Goal: Task Accomplishment & Management: Manage account settings

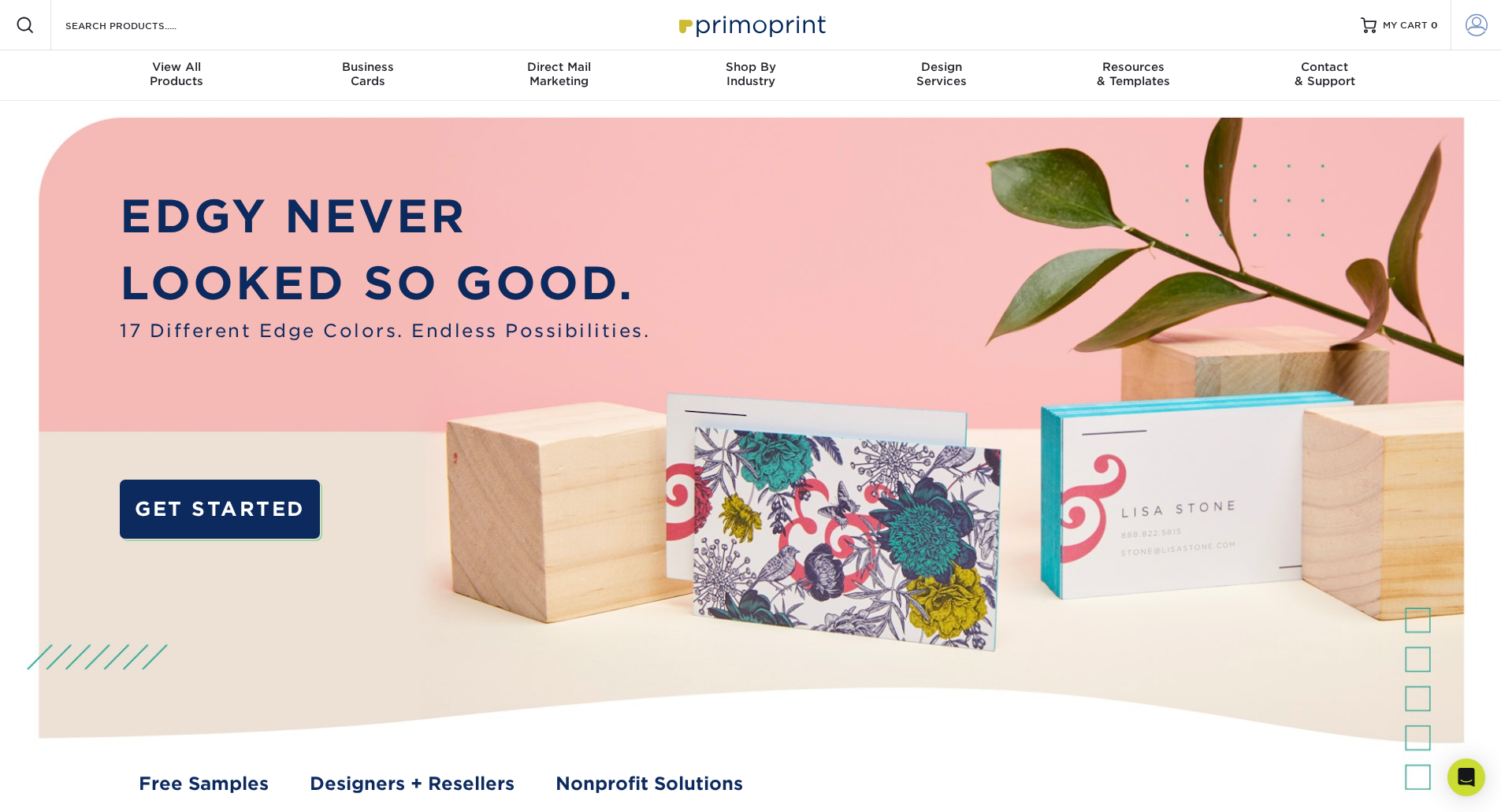
type input "[EMAIL_ADDRESS][DOMAIN_NAME]"
click at [1481, 27] on span at bounding box center [1477, 25] width 22 height 22
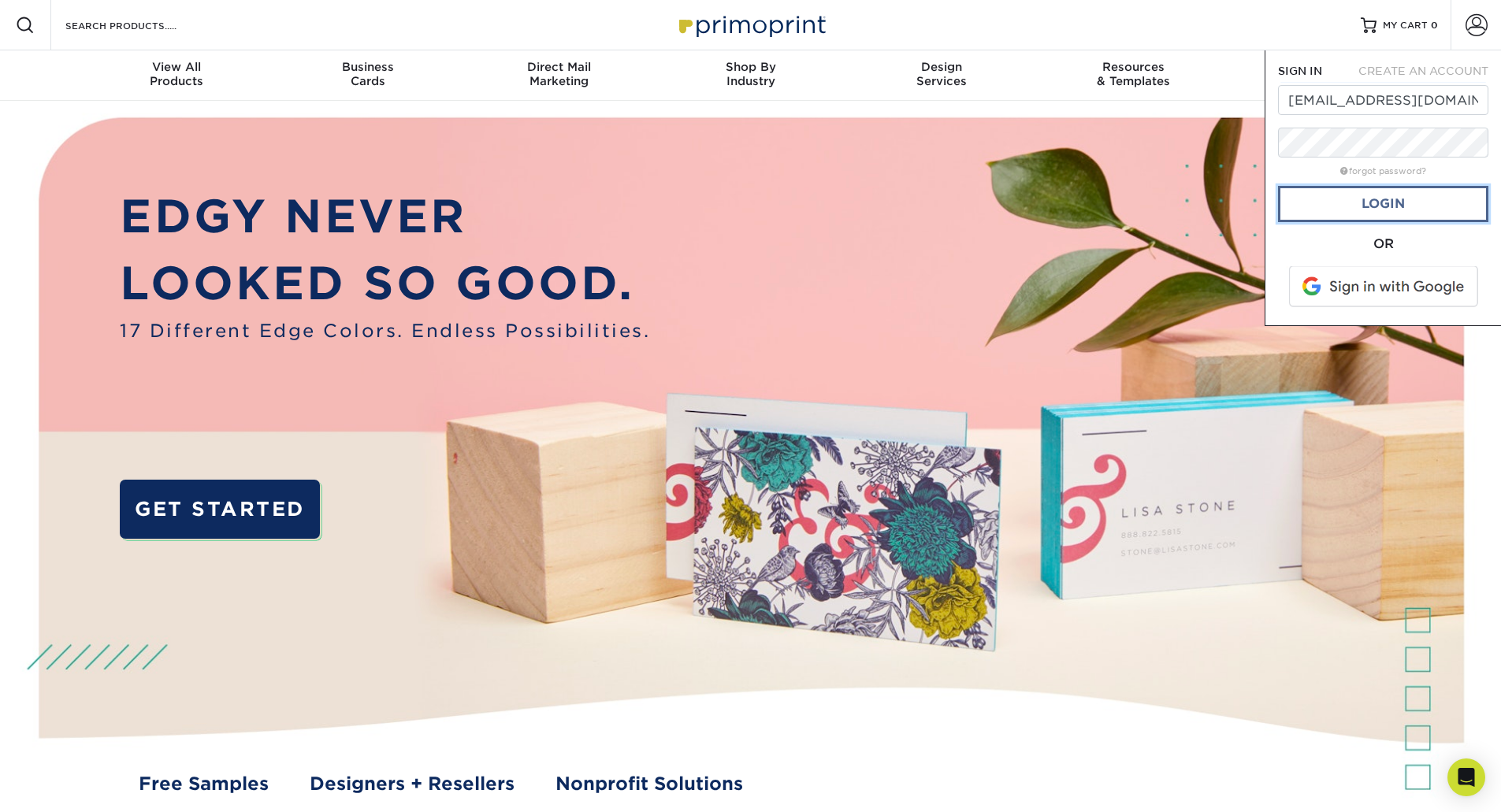
click at [1374, 211] on link "Login" at bounding box center [1383, 204] width 211 height 36
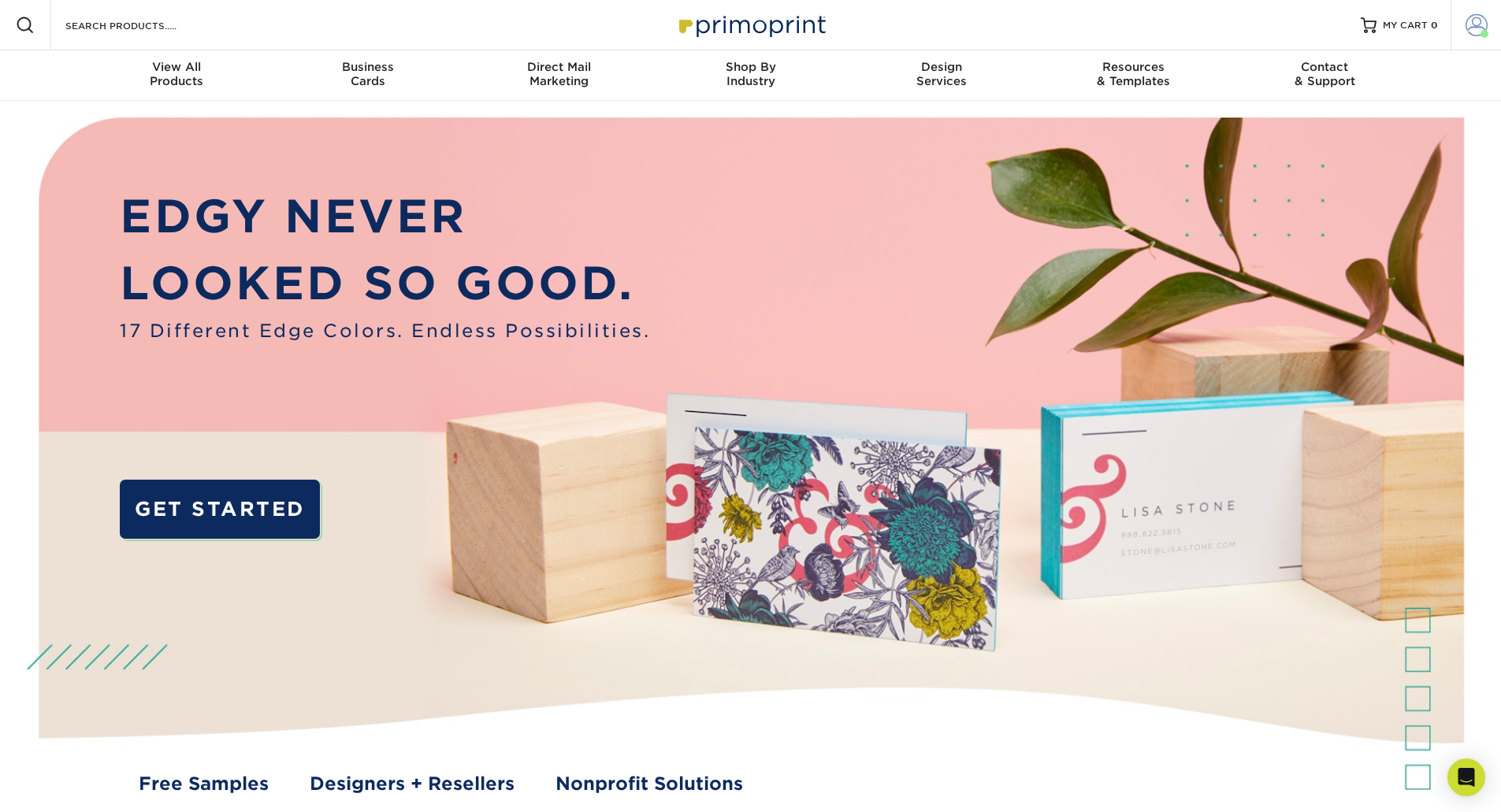
click at [1462, 27] on link "Account" at bounding box center [1476, 25] width 51 height 51
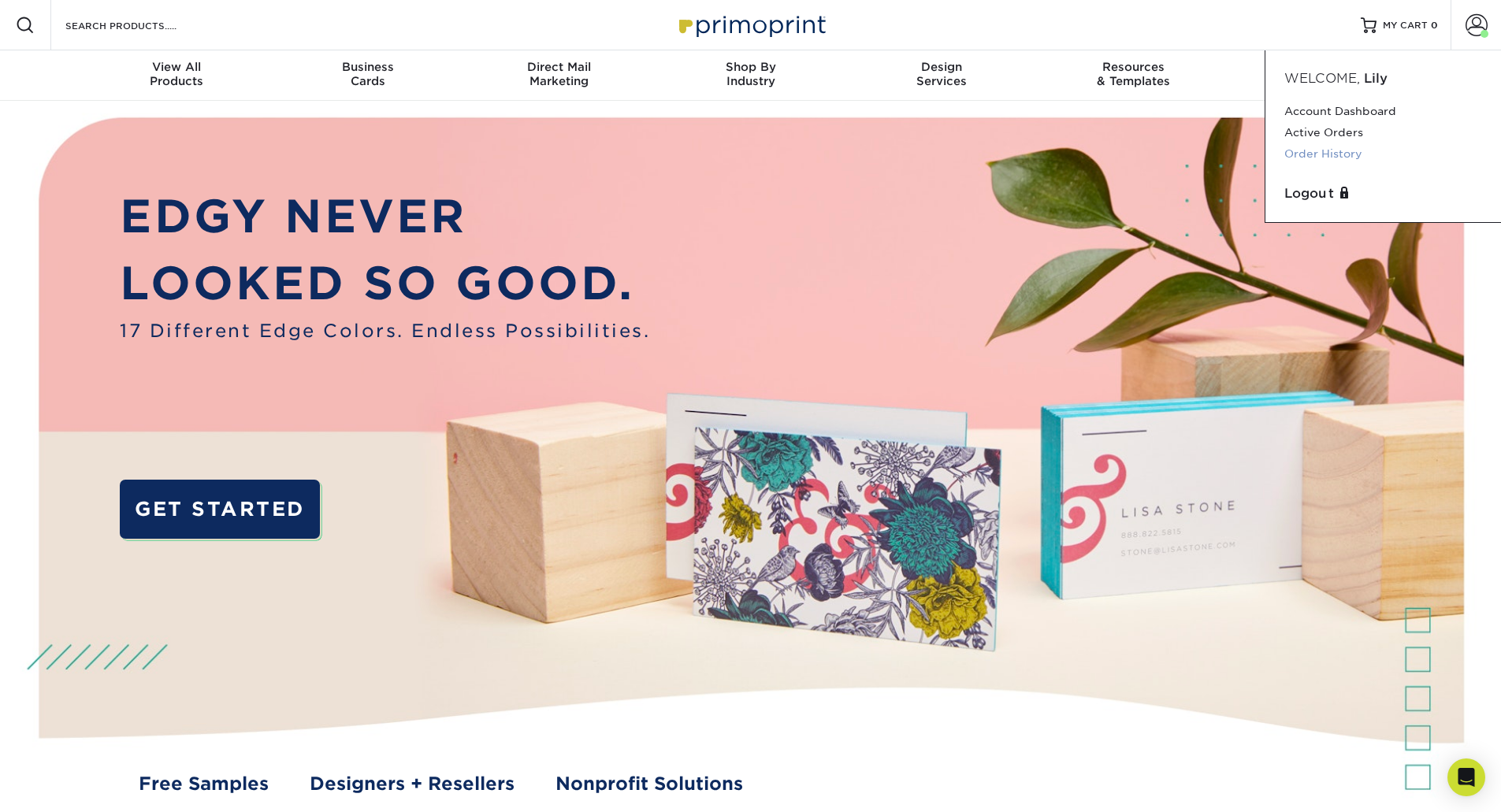
click at [1328, 151] on link "Order History" at bounding box center [1384, 154] width 198 height 22
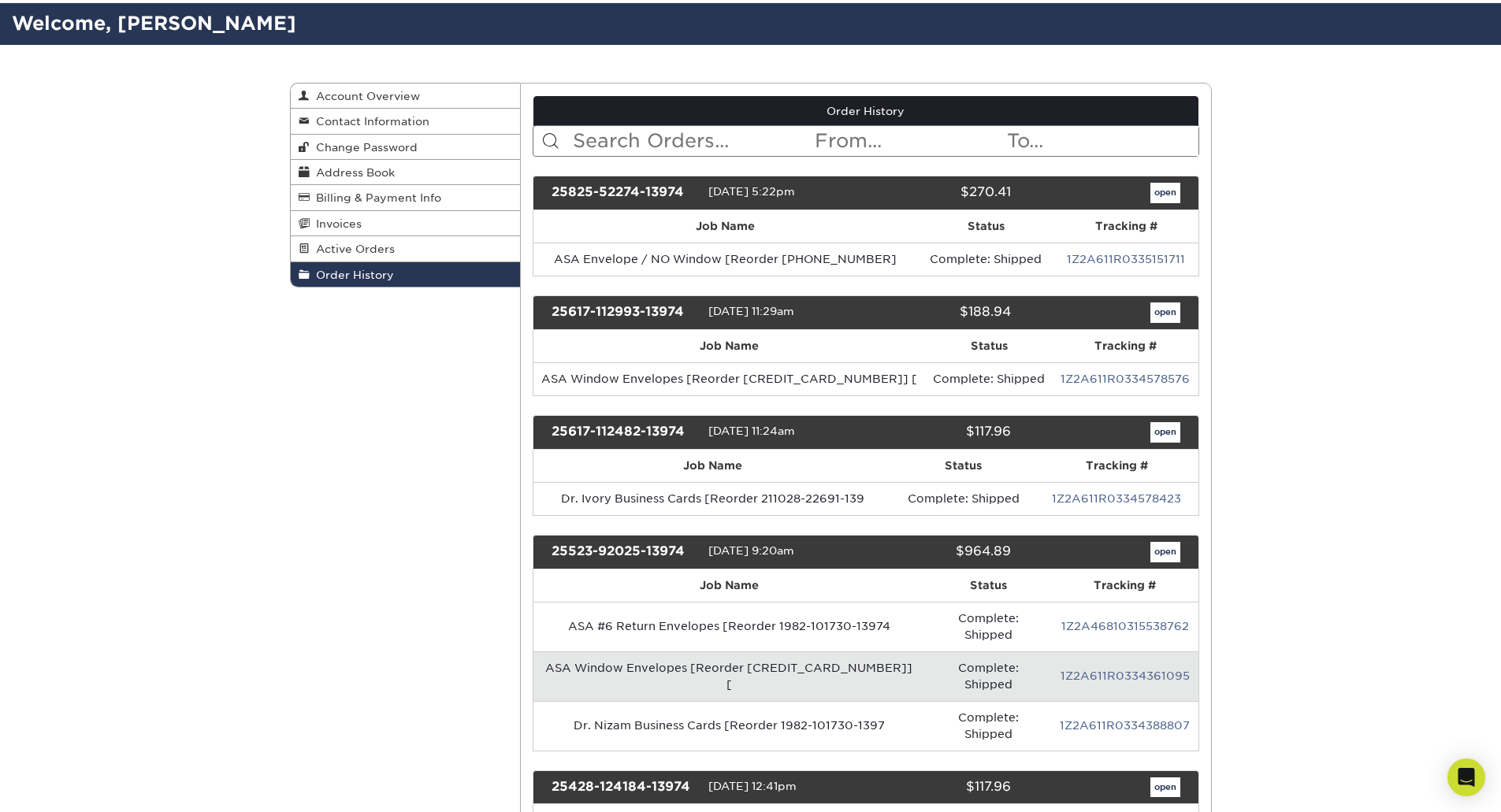
scroll to position [79, 0]
